Goal: Information Seeking & Learning: Learn about a topic

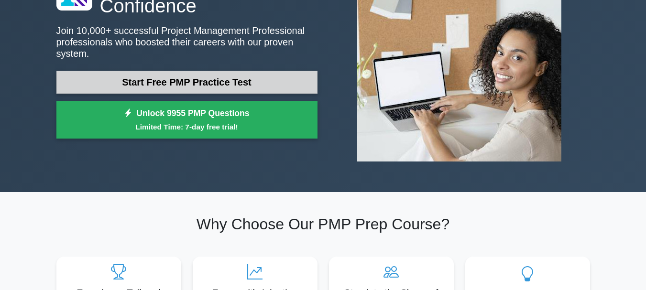
scroll to position [96, 0]
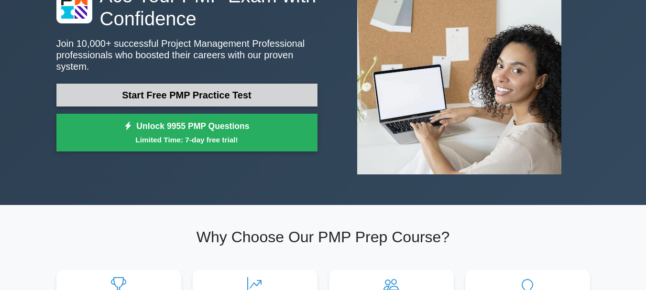
click at [211, 90] on link "Start Free PMP Practice Test" at bounding box center [186, 95] width 261 height 23
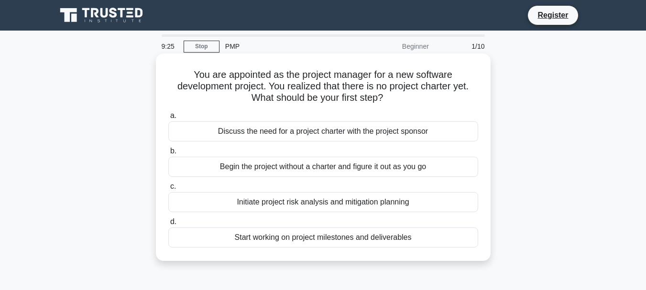
click at [276, 136] on div "Discuss the need for a project charter with the project sponsor" at bounding box center [323, 131] width 310 height 20
click at [168, 119] on input "a. Discuss the need for a project charter with the project sponsor" at bounding box center [168, 116] width 0 height 6
